Goal: Find contact information: Find contact information

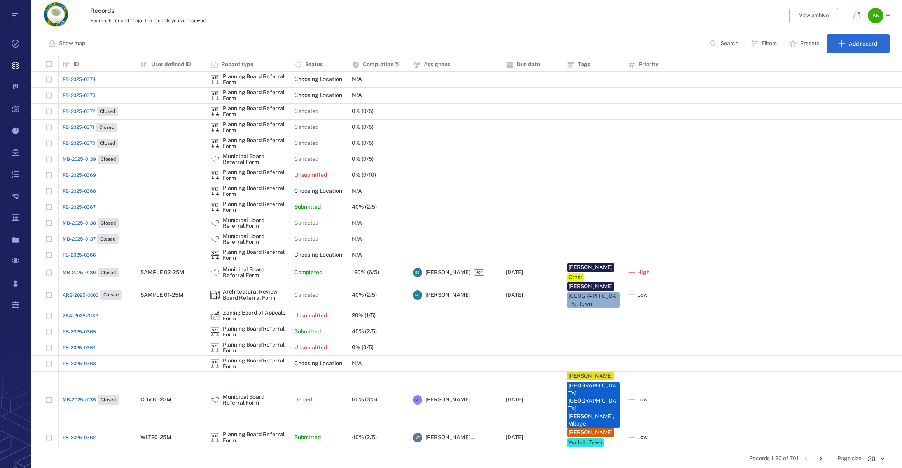
click at [729, 44] on p "Search" at bounding box center [730, 44] width 18 height 8
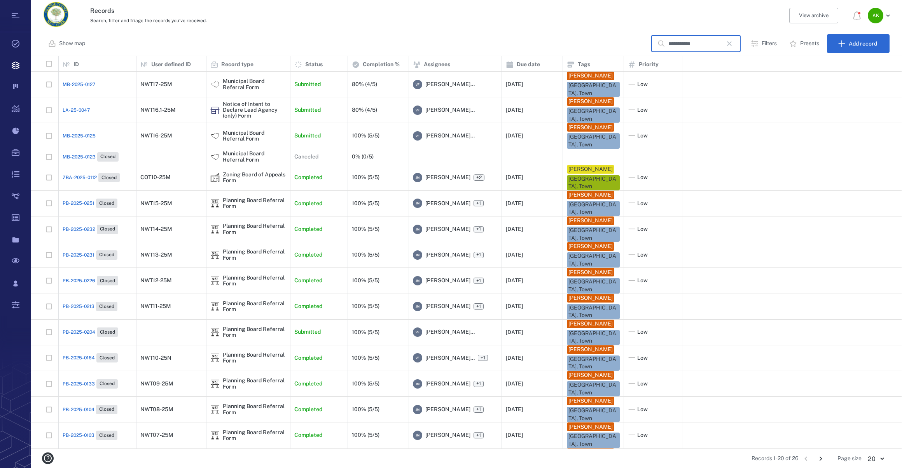
type input "**********"
click at [71, 107] on span "LA-25-0047" at bounding box center [76, 110] width 27 height 7
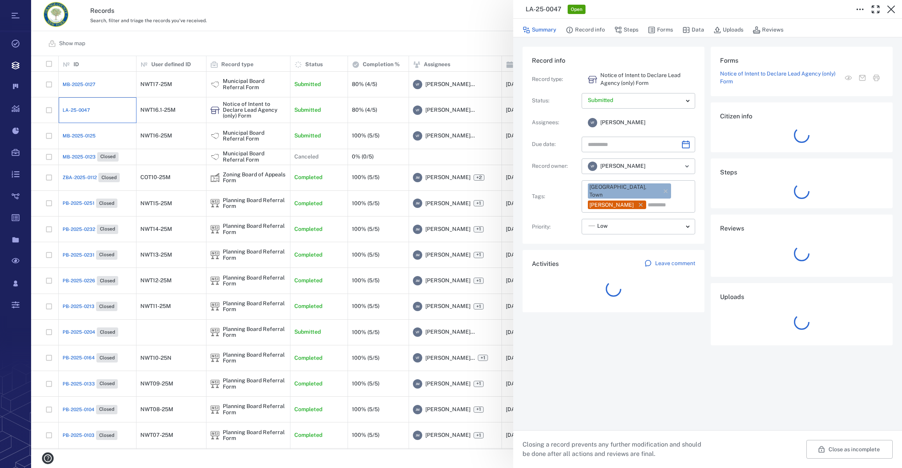
type input "**********"
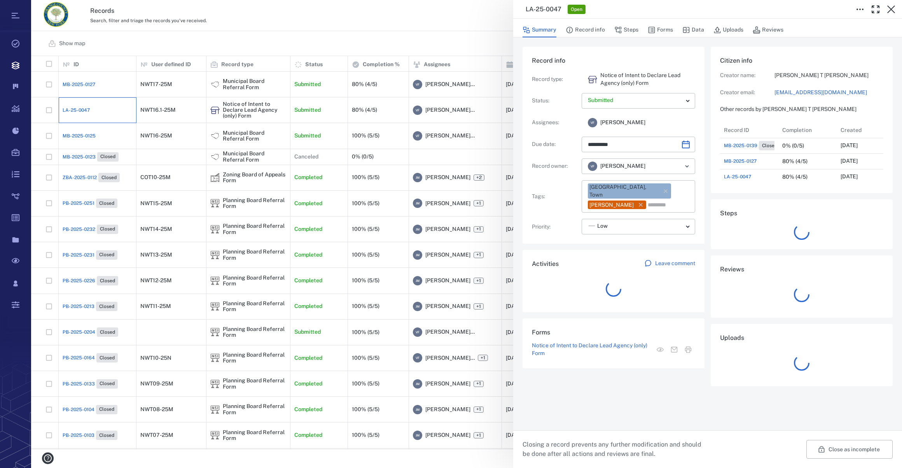
scroll to position [6, 5]
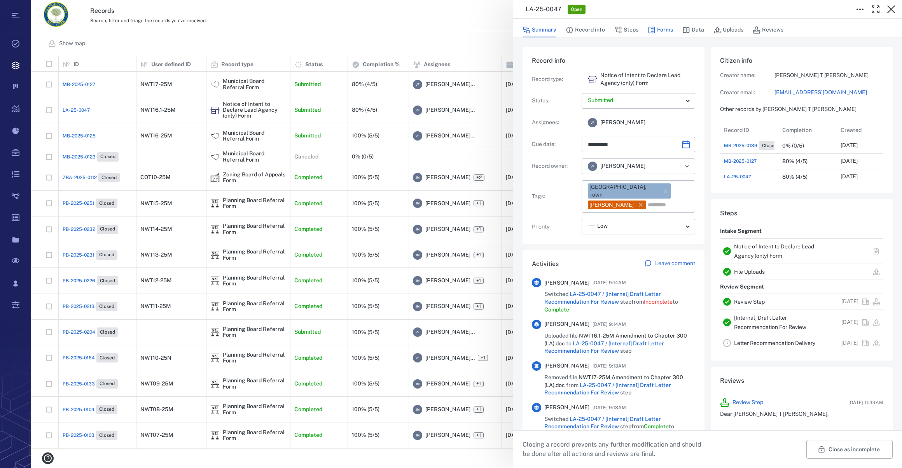
click at [661, 26] on button "Forms" at bounding box center [660, 30] width 25 height 15
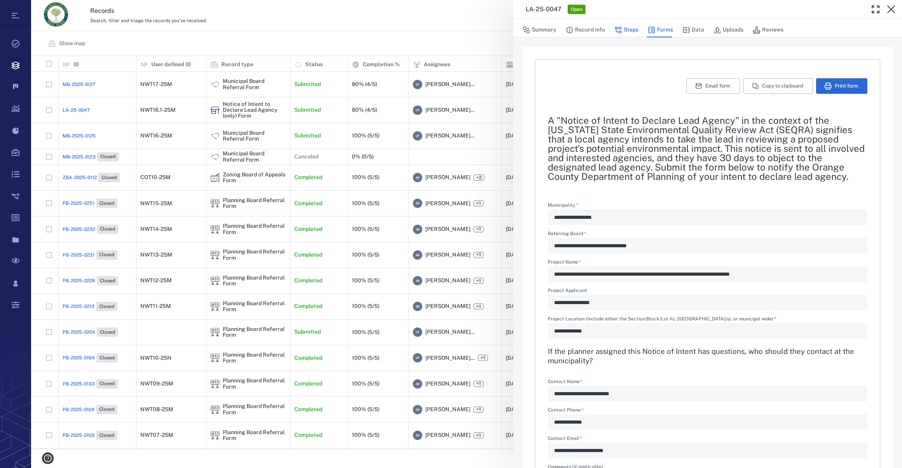
click at [629, 26] on button "Steps" at bounding box center [627, 30] width 24 height 15
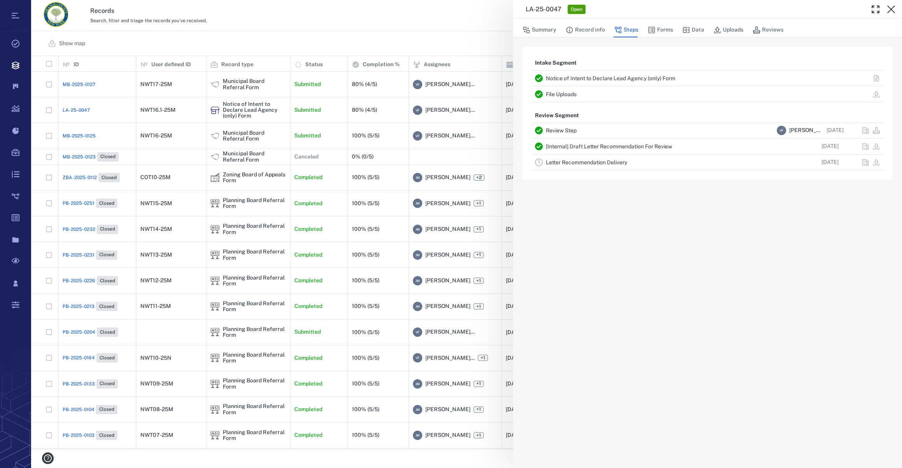
click at [565, 162] on link "Letter Recommendation Delivery" at bounding box center [586, 162] width 81 height 6
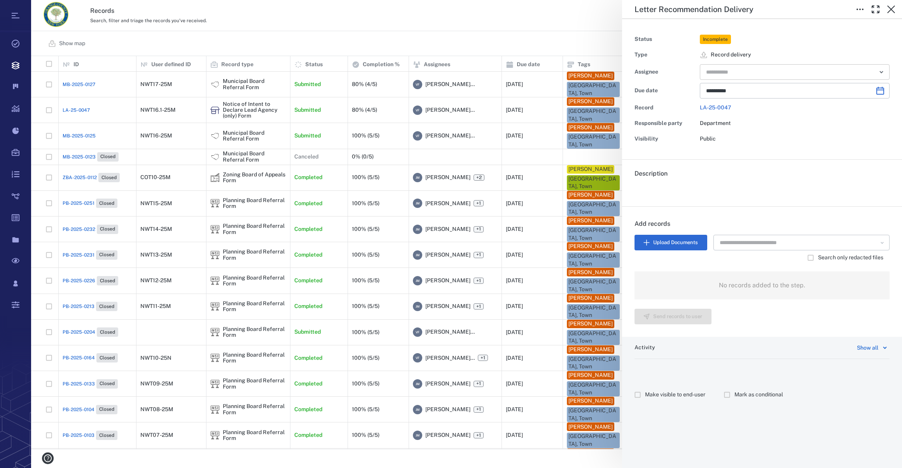
click at [754, 72] on input "text" at bounding box center [786, 72] width 161 height 11
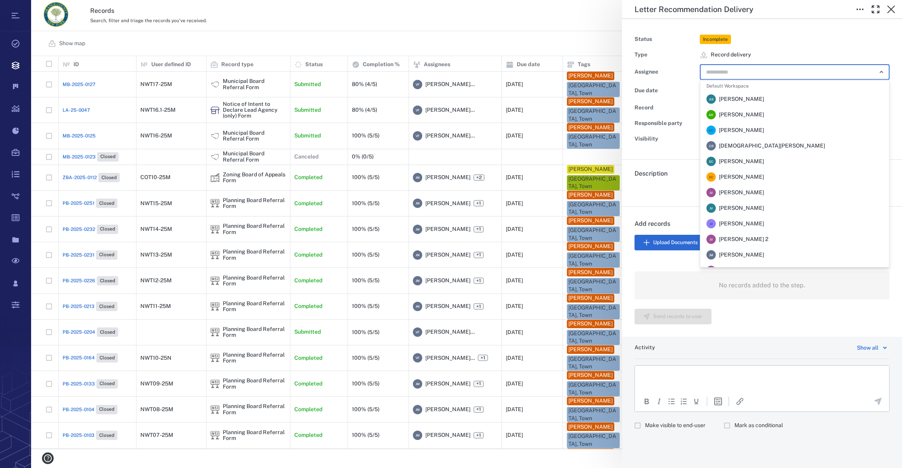
click at [759, 253] on span "[PERSON_NAME]" at bounding box center [741, 255] width 45 height 8
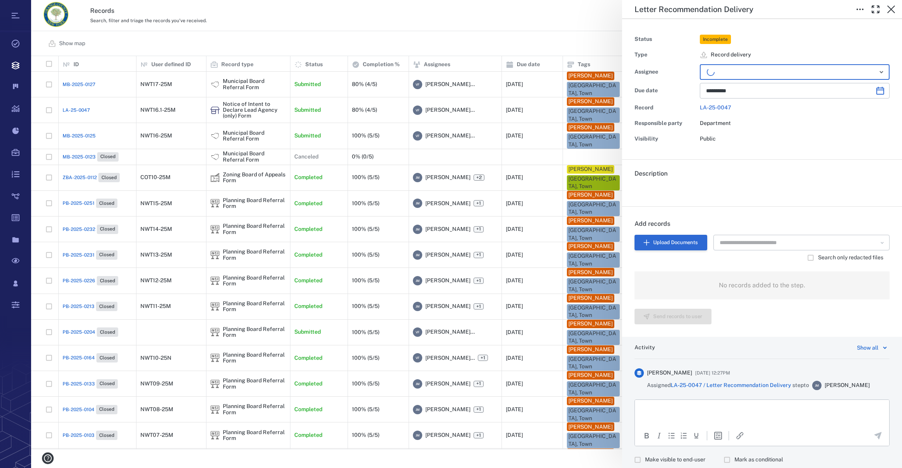
click at [661, 242] on button "Upload Documents" at bounding box center [671, 243] width 73 height 16
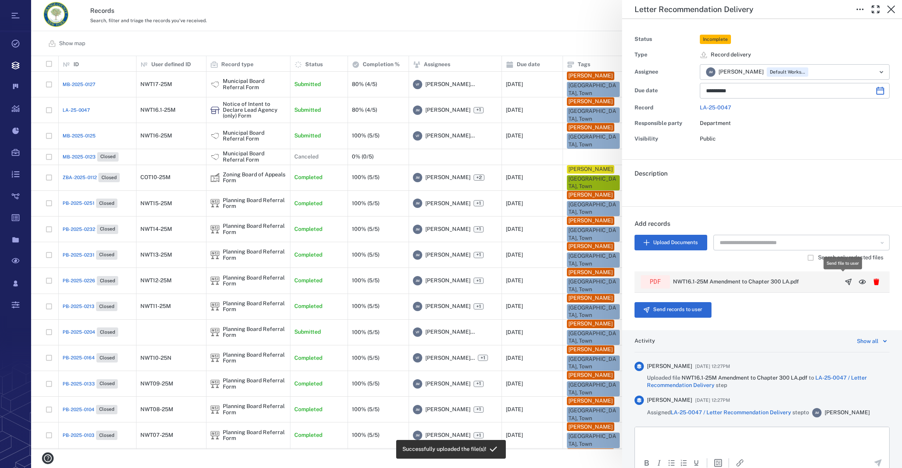
click at [845, 282] on icon "button" at bounding box center [849, 282] width 8 height 8
click at [678, 308] on button "Send records to user" at bounding box center [673, 310] width 77 height 16
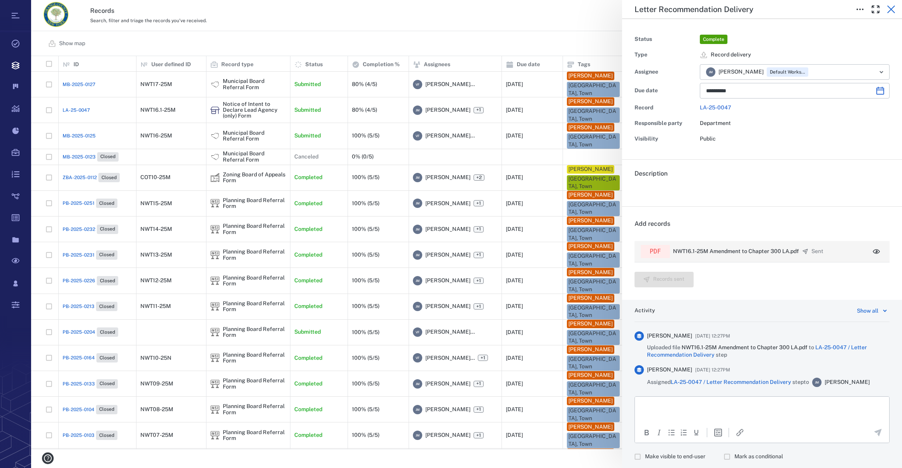
click at [892, 8] on icon "button" at bounding box center [892, 9] width 8 height 8
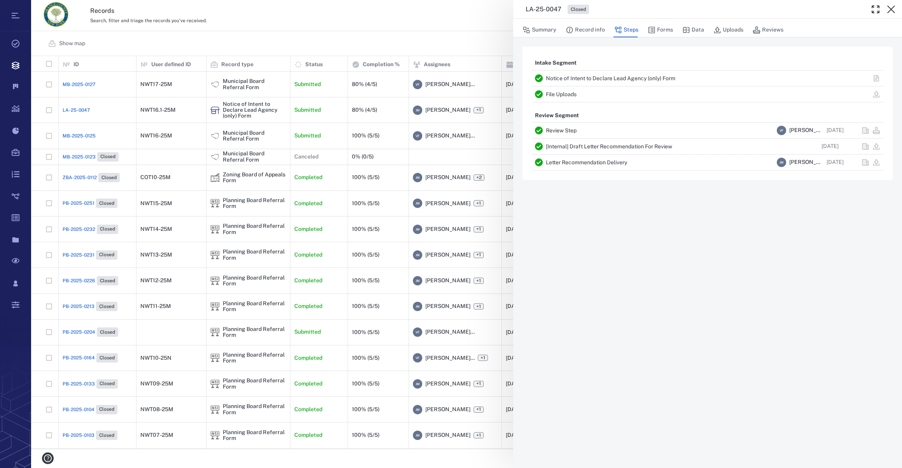
click at [892, 8] on icon "button" at bounding box center [892, 9] width 8 height 8
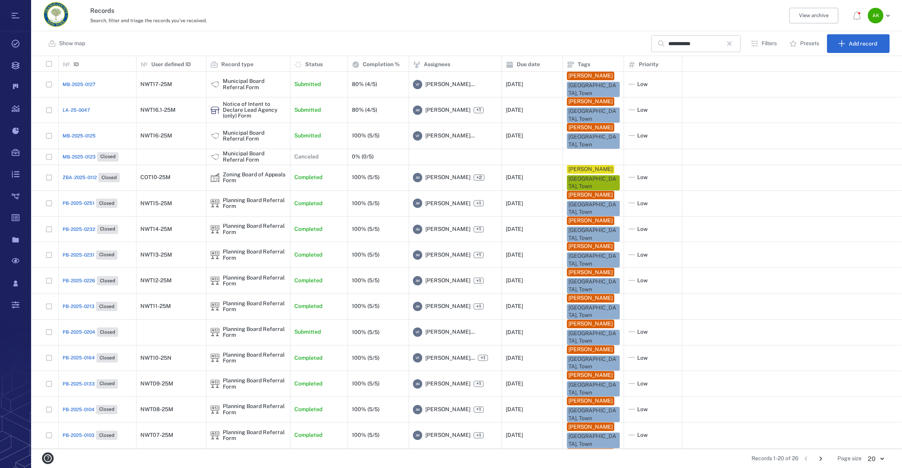
click at [733, 45] on icon "button" at bounding box center [729, 43] width 9 height 9
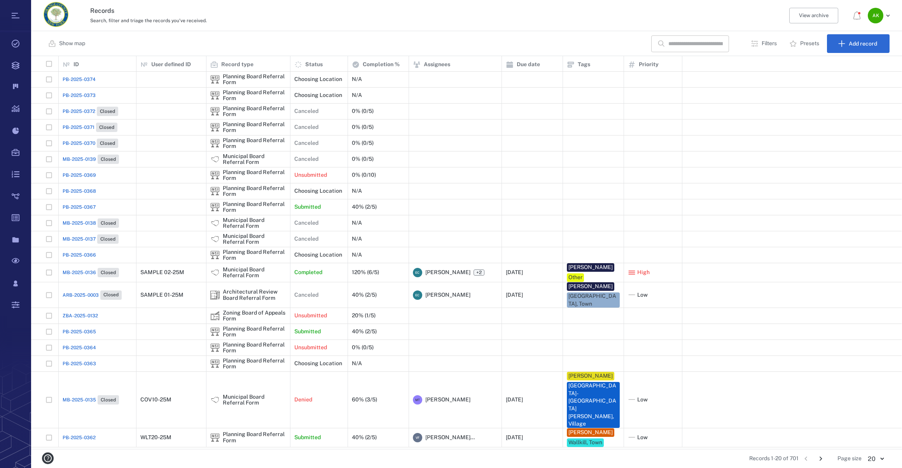
click at [823, 456] on icon "Go to next page" at bounding box center [821, 458] width 9 height 9
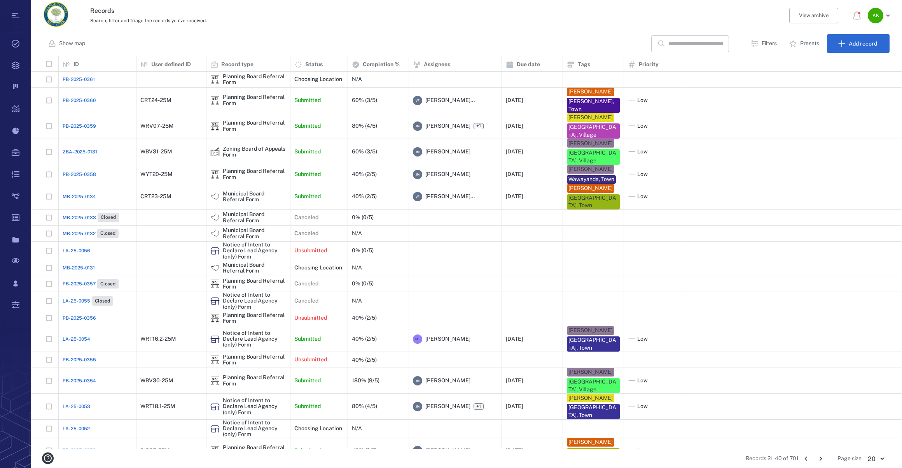
click at [823, 456] on icon "Go to next page" at bounding box center [821, 458] width 9 height 9
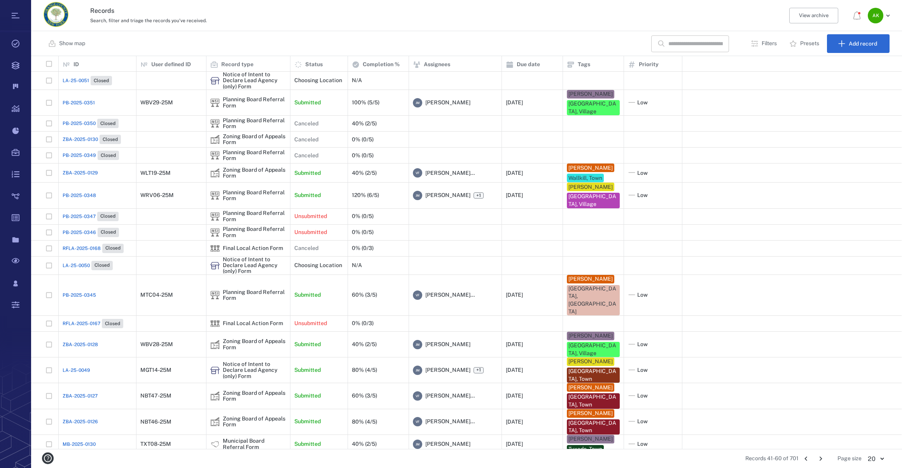
click at [823, 456] on icon "Go to next page" at bounding box center [821, 458] width 9 height 9
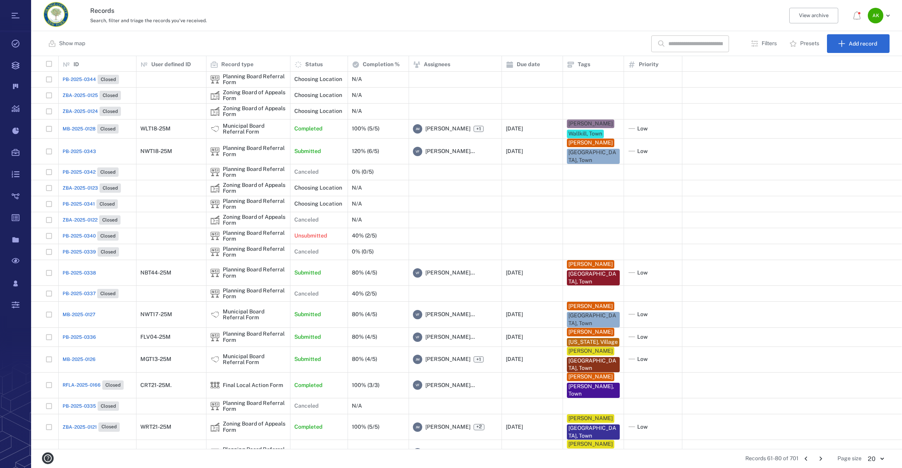
click at [90, 151] on span "PB-2025-0343" at bounding box center [79, 151] width 33 height 7
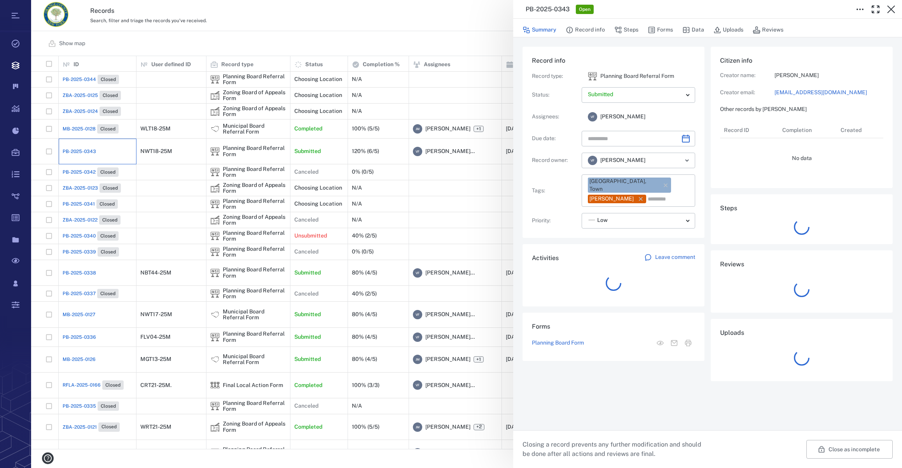
type input "**********"
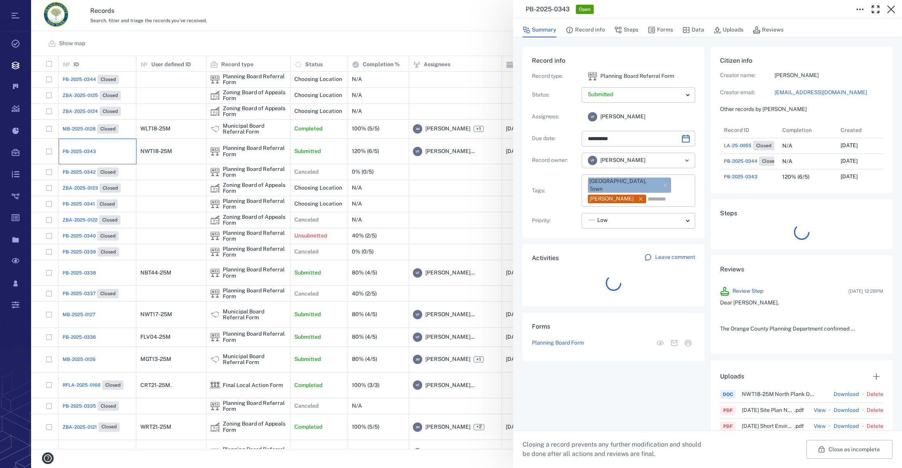
scroll to position [124, 150]
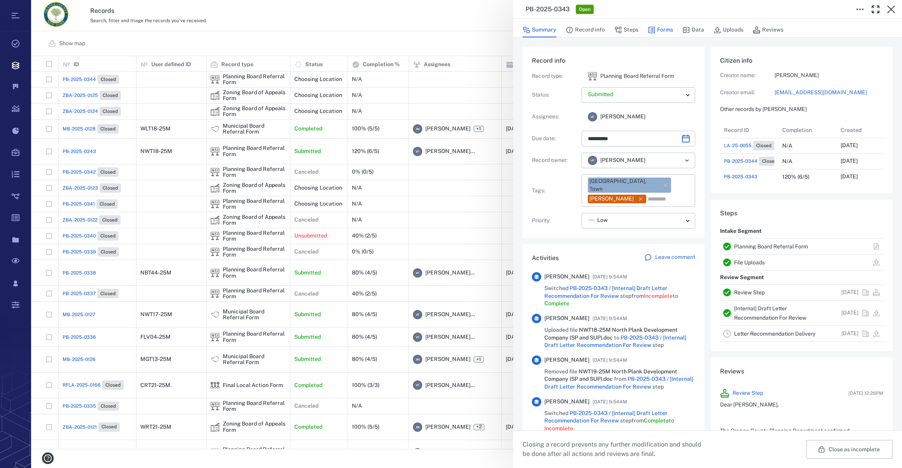
click at [663, 30] on button "Forms" at bounding box center [660, 30] width 25 height 15
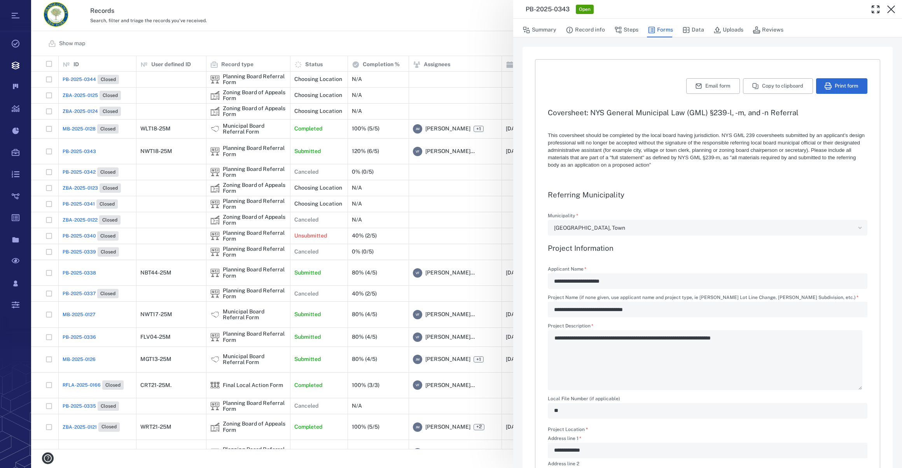
click at [436, 24] on div "**********" at bounding box center [466, 234] width 871 height 468
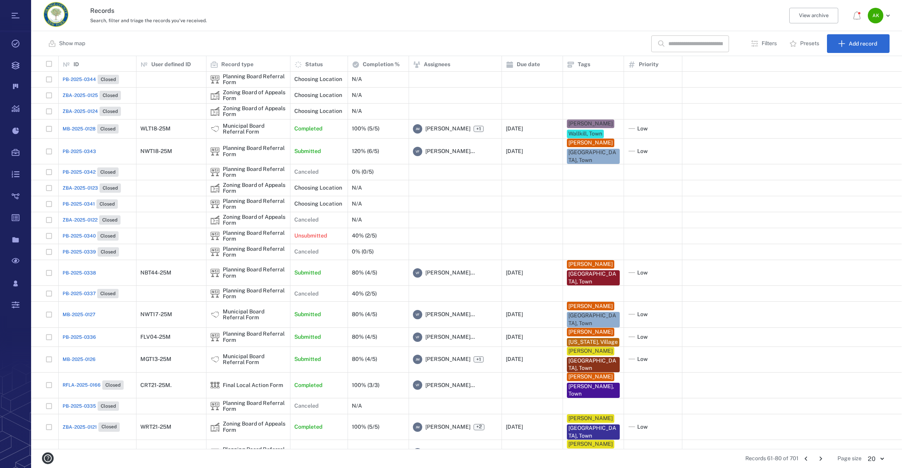
click at [74, 149] on span "PB-2025-0343" at bounding box center [79, 151] width 33 height 7
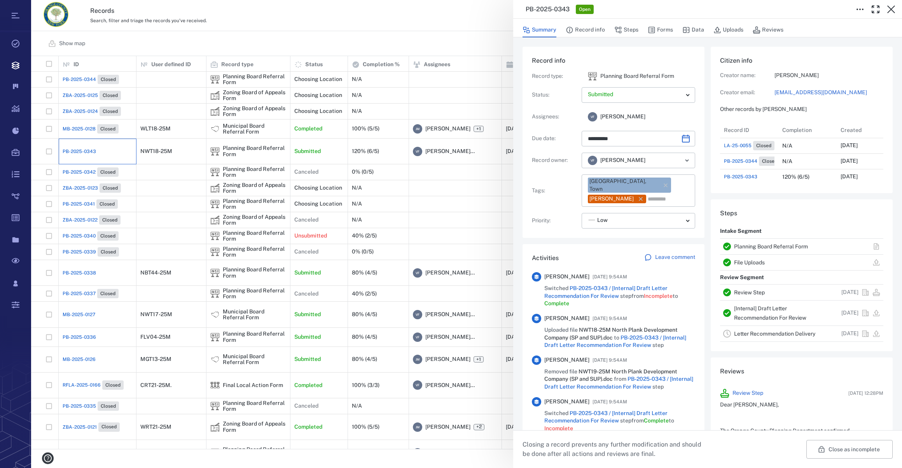
type input "**********"
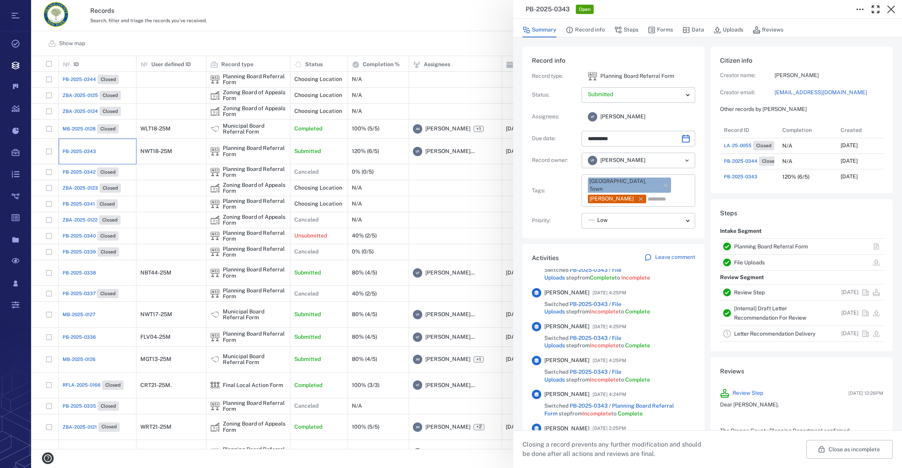
scroll to position [622, 0]
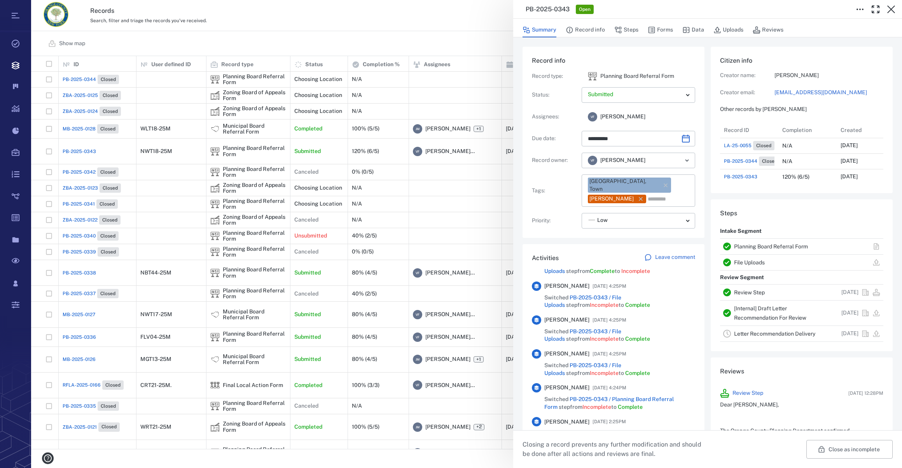
click at [444, 14] on div "**********" at bounding box center [466, 234] width 871 height 468
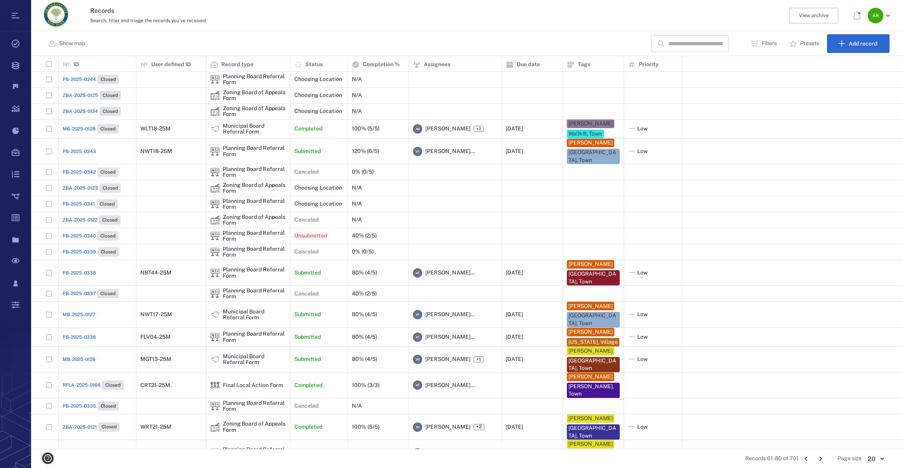
click at [87, 340] on span "PB-2025-0336" at bounding box center [79, 336] width 33 height 7
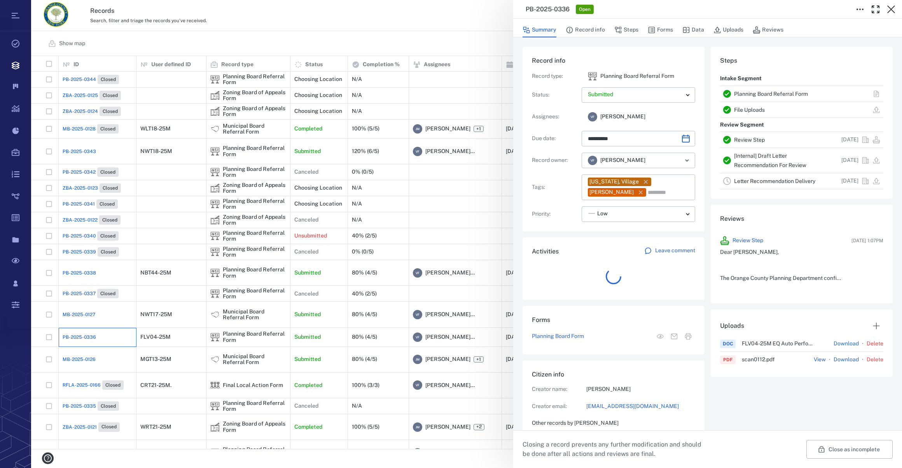
scroll to position [280, 150]
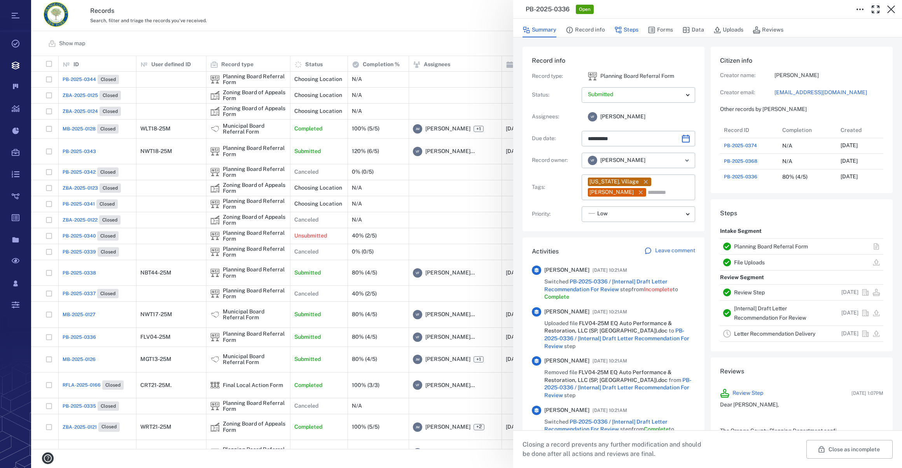
click at [626, 28] on button "Steps" at bounding box center [627, 30] width 24 height 15
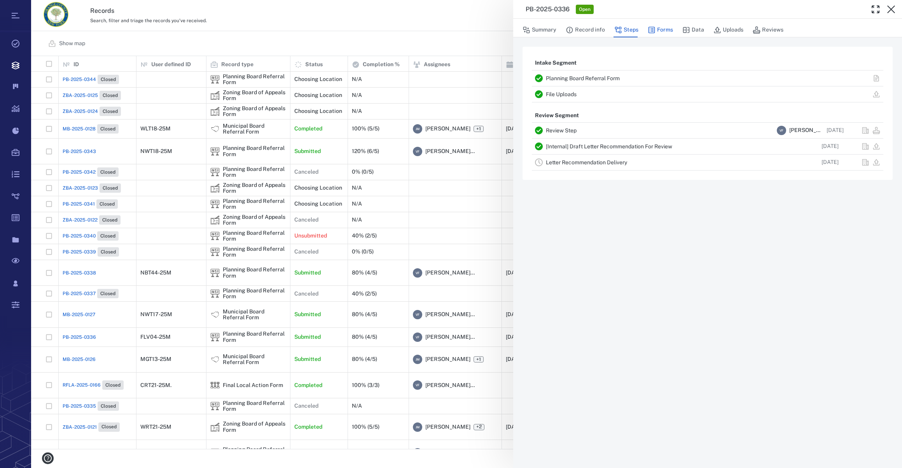
click at [668, 28] on button "Forms" at bounding box center [660, 30] width 25 height 15
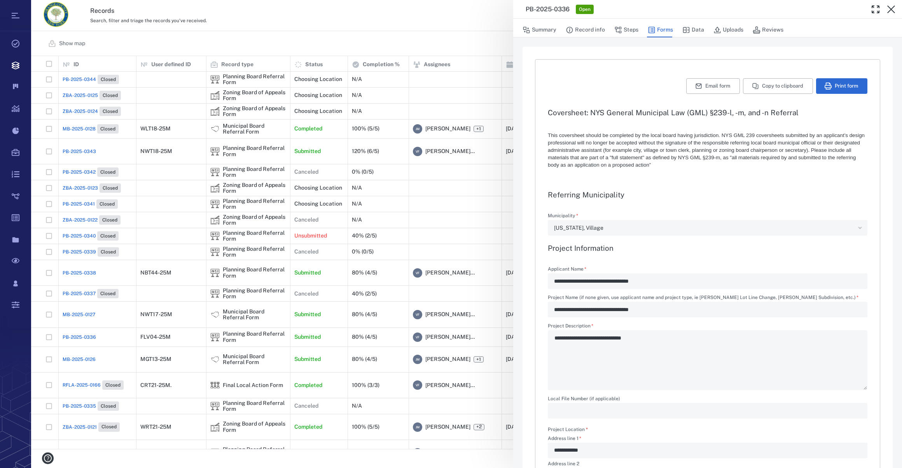
type textarea "*"
click at [636, 30] on button "Steps" at bounding box center [627, 30] width 24 height 15
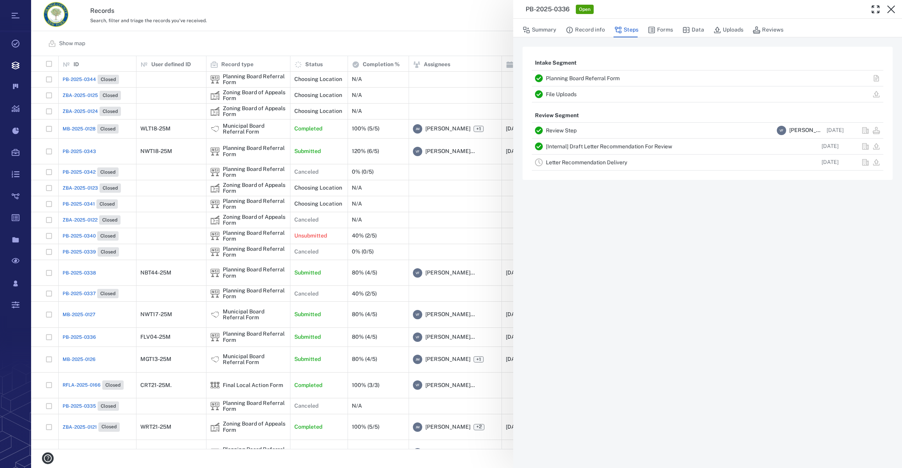
click at [566, 163] on link "Letter Recommendation Delivery" at bounding box center [586, 162] width 81 height 6
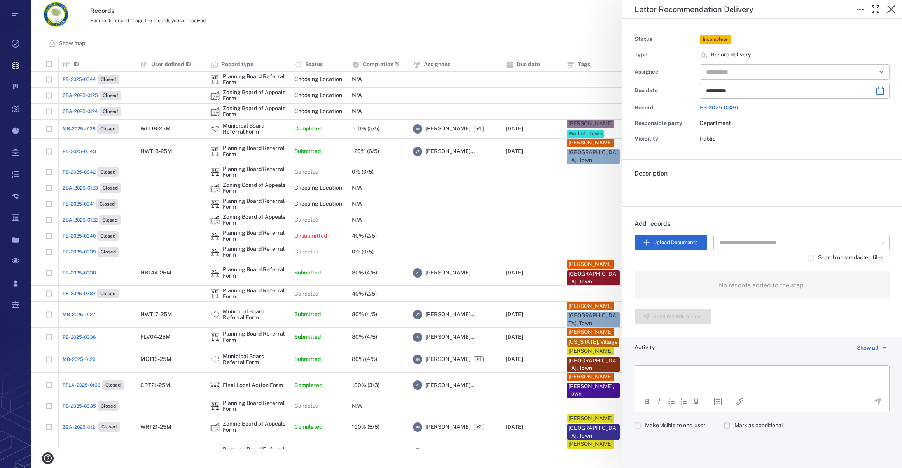
click at [717, 68] on input "text" at bounding box center [786, 72] width 161 height 11
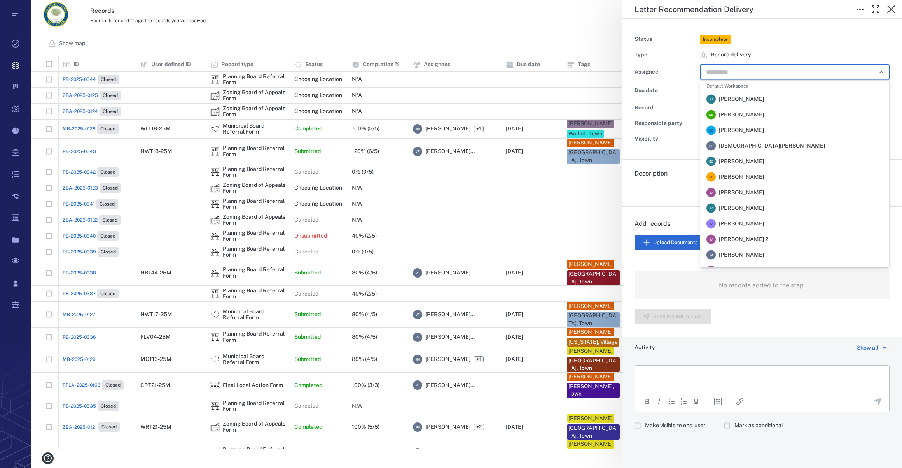
click at [748, 251] on span "[PERSON_NAME]" at bounding box center [741, 255] width 45 height 8
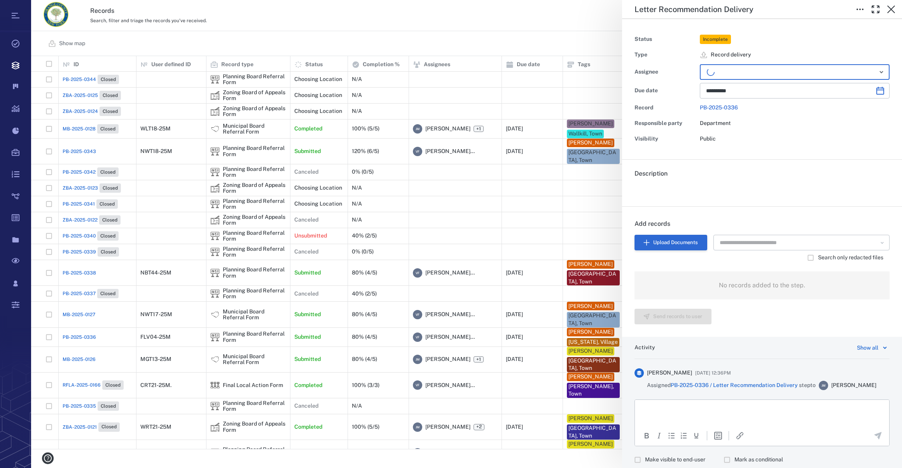
click at [657, 245] on button "Upload Documents" at bounding box center [671, 243] width 73 height 16
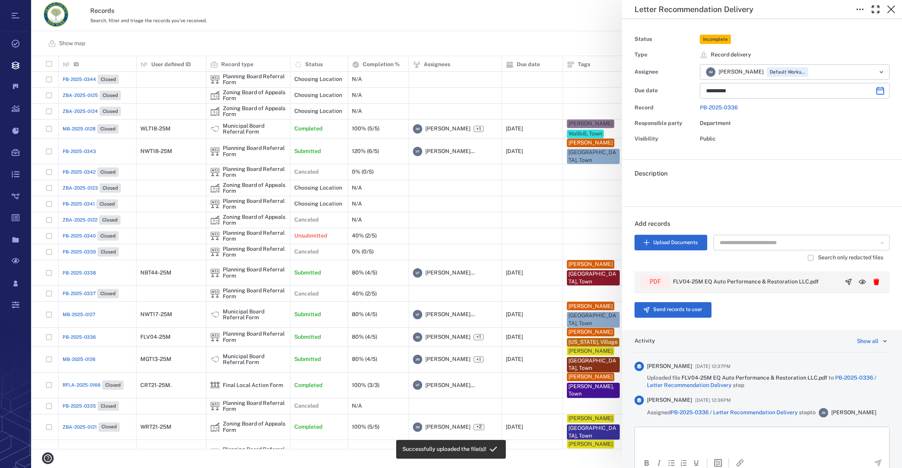
click at [845, 279] on icon "button" at bounding box center [849, 282] width 8 height 8
click at [653, 307] on button "Send records to user" at bounding box center [673, 310] width 77 height 16
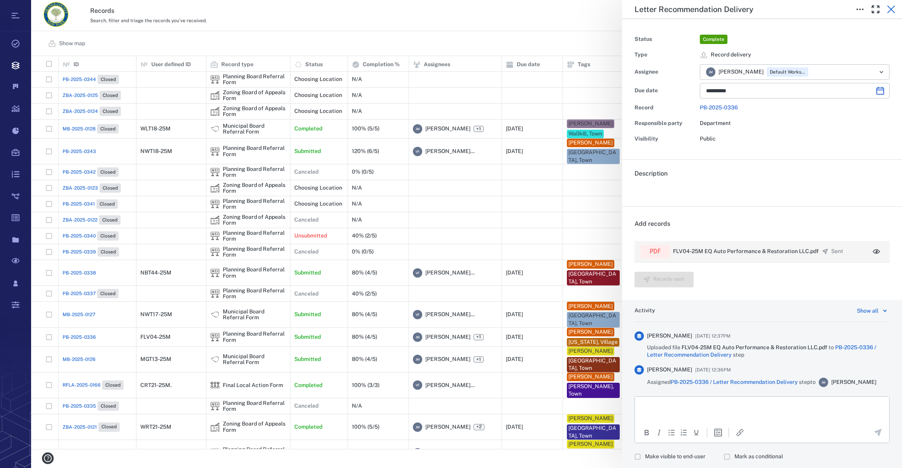
click at [895, 6] on icon "button" at bounding box center [892, 9] width 8 height 8
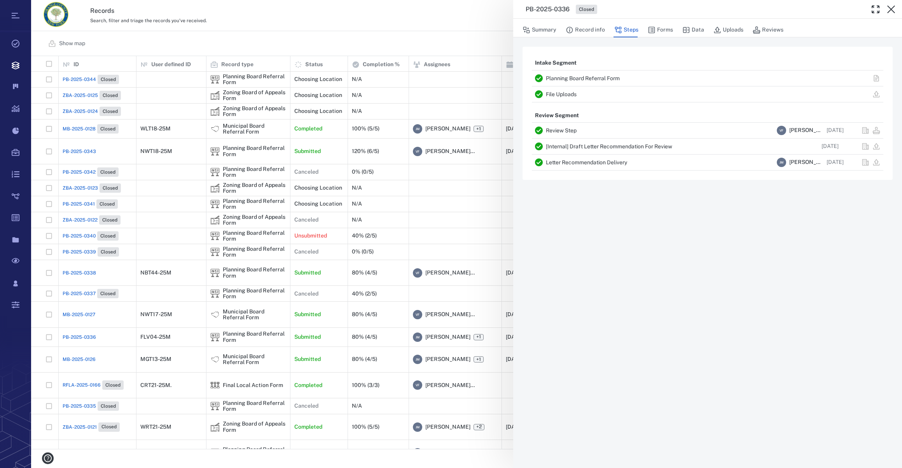
click at [895, 6] on icon "button" at bounding box center [892, 9] width 8 height 8
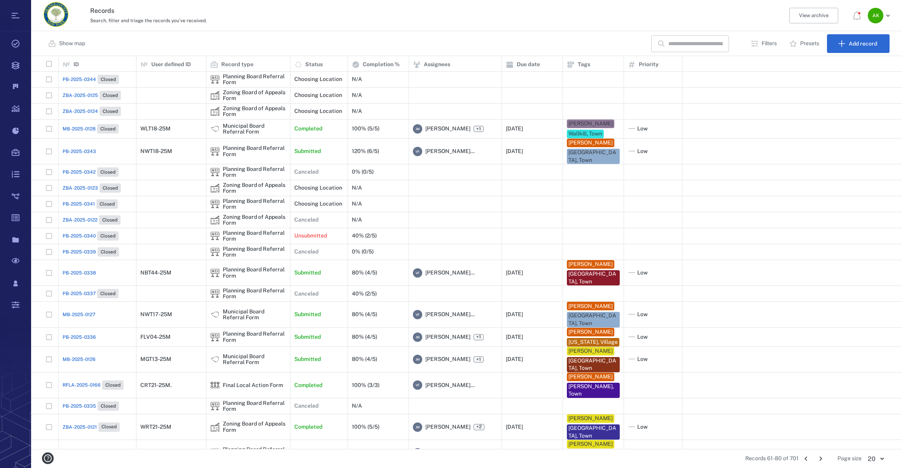
scroll to position [387, 866]
click at [90, 151] on span "PB-2025-0343" at bounding box center [79, 151] width 33 height 7
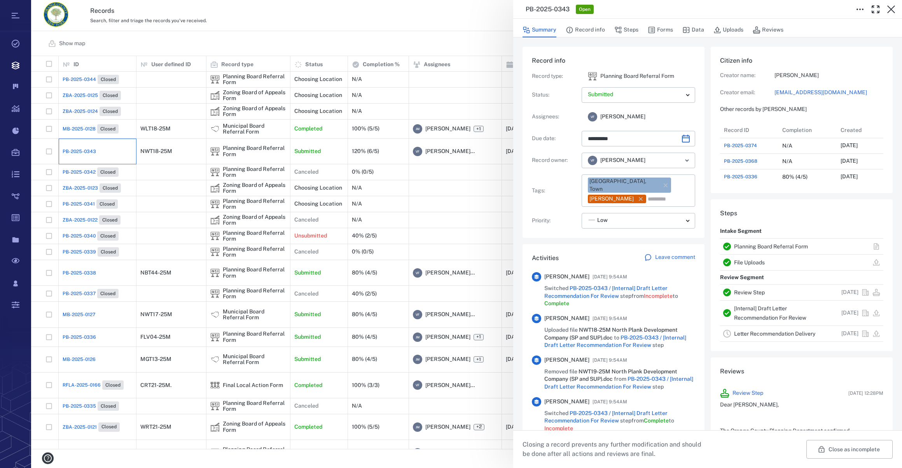
type input "**********"
click at [893, 8] on icon "button" at bounding box center [892, 9] width 8 height 8
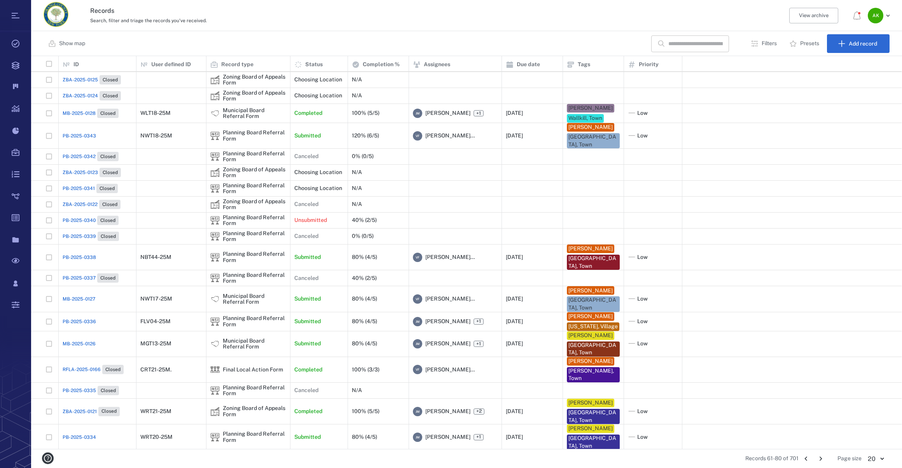
scroll to position [23, 0]
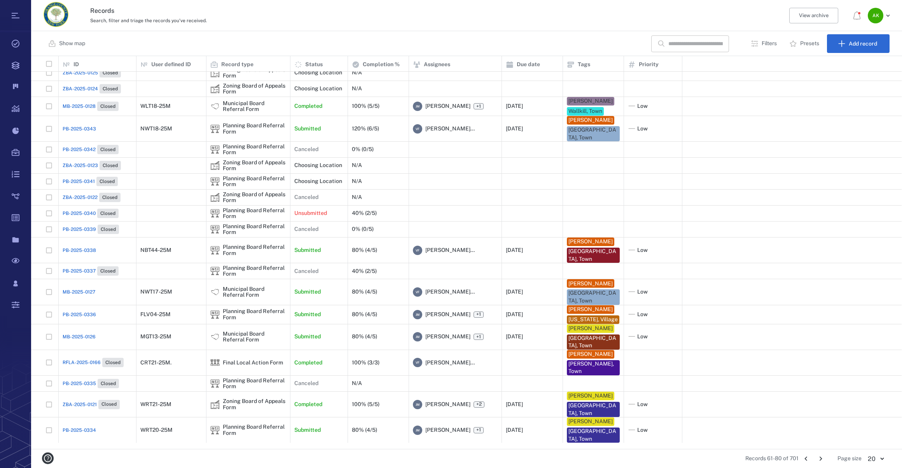
click at [820, 457] on icon "Go to next page" at bounding box center [821, 458] width 9 height 9
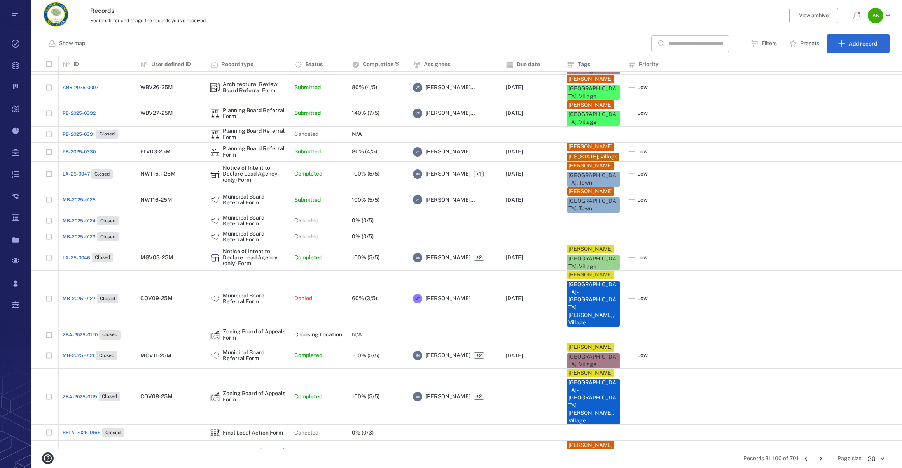
click at [64, 177] on span "LA-25-0047" at bounding box center [76, 173] width 27 height 7
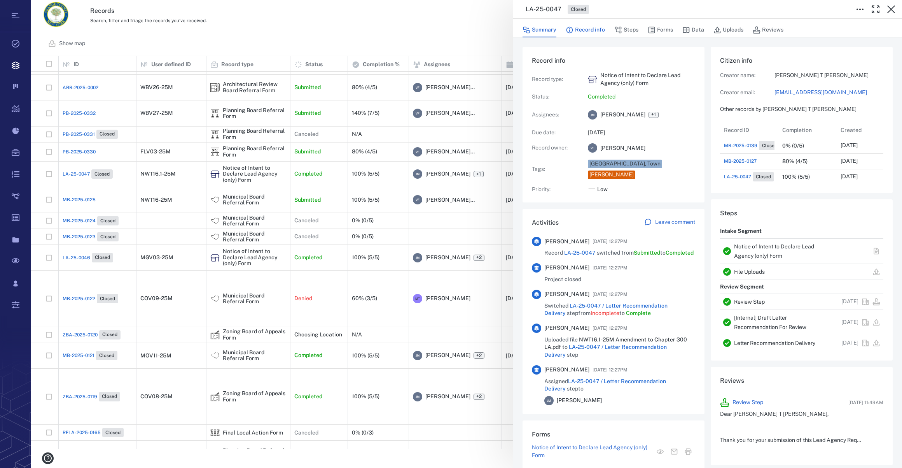
click at [588, 28] on button "Record info" at bounding box center [585, 30] width 39 height 15
click at [789, 89] on link "[EMAIL_ADDRESS][DOMAIN_NAME]" at bounding box center [829, 93] width 109 height 8
drag, startPoint x: 891, startPoint y: 10, endPoint x: 479, endPoint y: 274, distance: 489.2
click at [891, 10] on icon "button" at bounding box center [892, 9] width 8 height 8
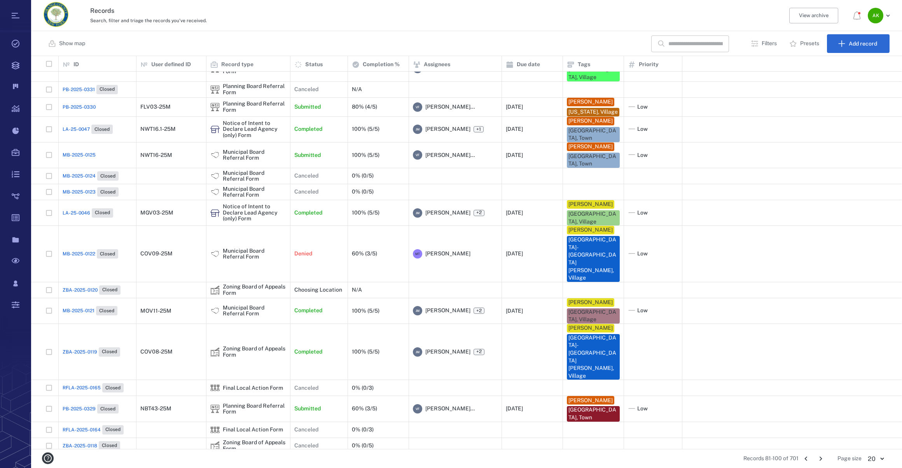
scroll to position [69, 0]
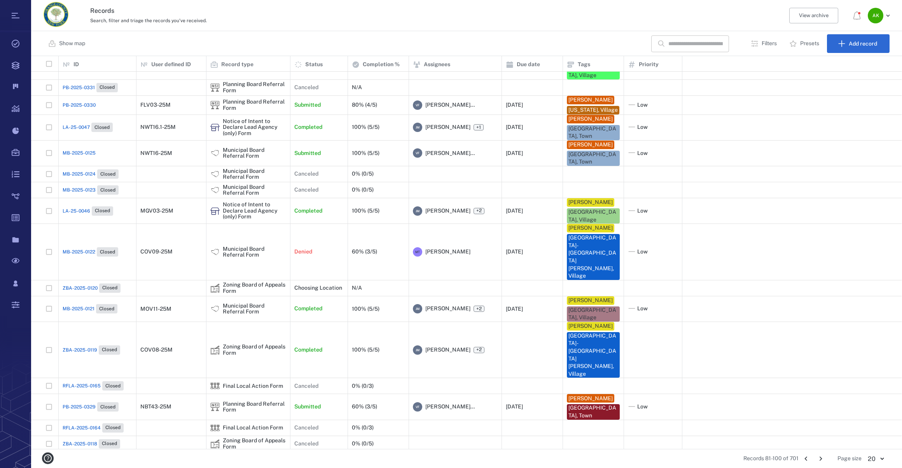
click at [805, 457] on icon "Go to previous page" at bounding box center [806, 458] width 9 height 9
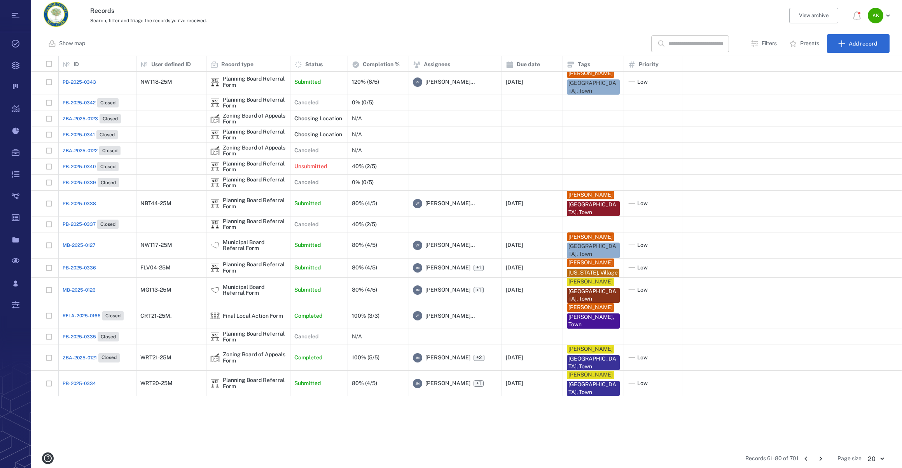
scroll to position [23, 0]
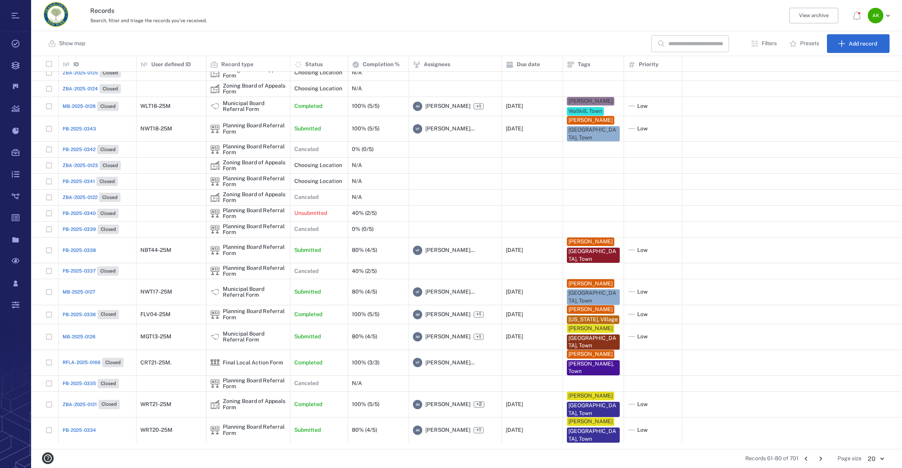
click at [81, 316] on span "PB-2025-0336" at bounding box center [79, 314] width 33 height 7
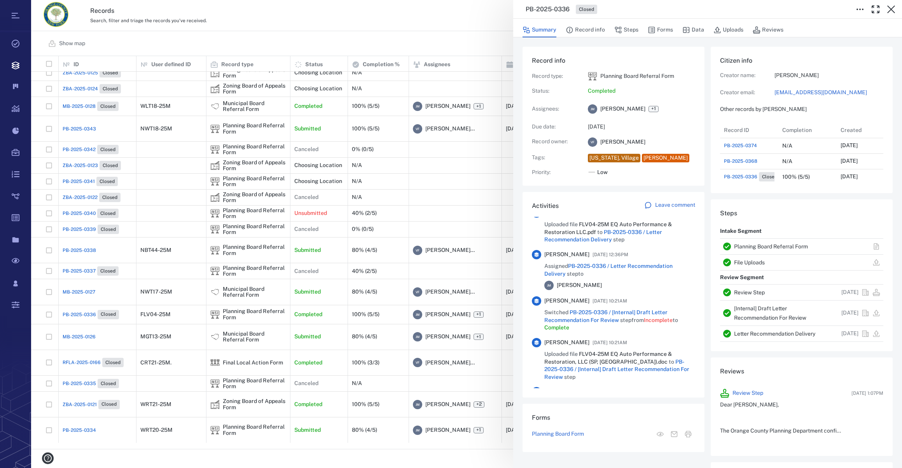
click at [794, 93] on link "[EMAIL_ADDRESS][DOMAIN_NAME]" at bounding box center [829, 93] width 109 height 8
drag, startPoint x: 893, startPoint y: 11, endPoint x: 884, endPoint y: 16, distance: 9.6
click at [893, 11] on icon "button" at bounding box center [891, 9] width 9 height 9
